Goal: Task Accomplishment & Management: Manage account settings

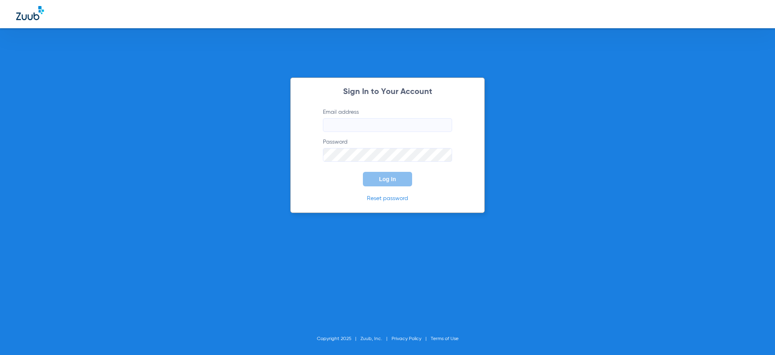
click at [378, 124] on input "Email address" at bounding box center [387, 125] width 129 height 14
type input "[PERSON_NAME][EMAIL_ADDRESS][DOMAIN_NAME]"
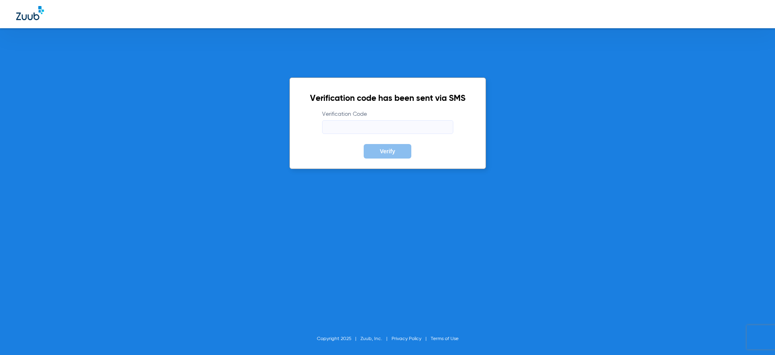
click at [368, 122] on input "Verification Code" at bounding box center [387, 127] width 131 height 14
type input "479712"
click at [364, 144] on button "Verify" at bounding box center [388, 151] width 48 height 15
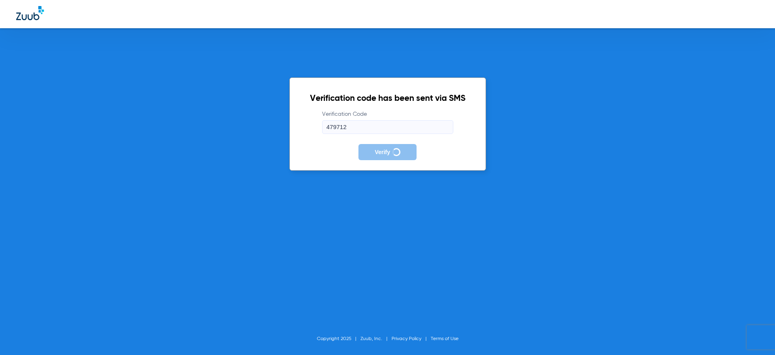
click at [463, 99] on h2 "Verification code has been sent via SMS" at bounding box center [387, 99] width 155 height 8
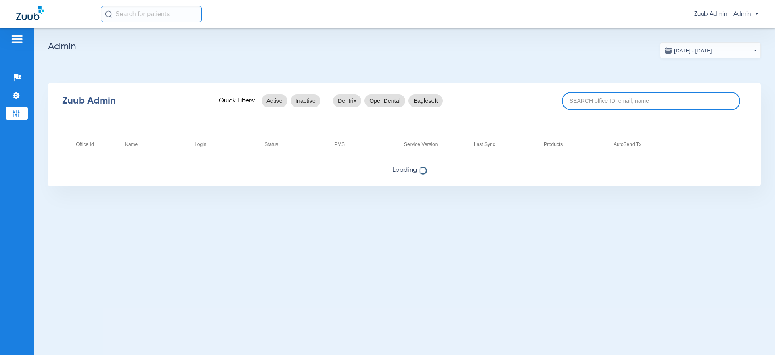
click at [605, 97] on input at bounding box center [651, 101] width 179 height 18
paste input "17007141"
type input "17007141"
